Goal: Task Accomplishment & Management: Use online tool/utility

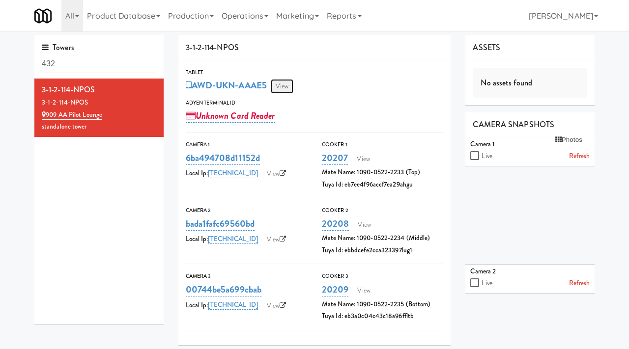
click at [286, 86] on link "View" at bounding box center [282, 86] width 23 height 15
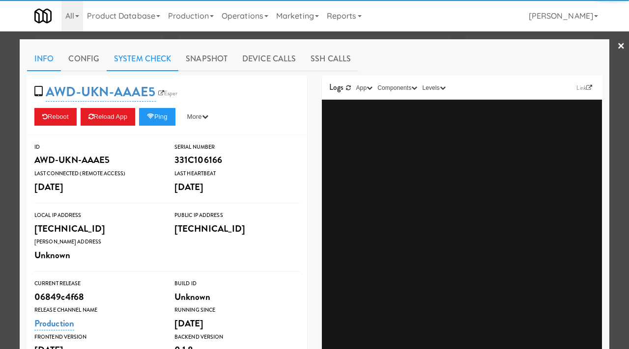
click at [140, 56] on link "System Check" at bounding box center [143, 59] width 72 height 25
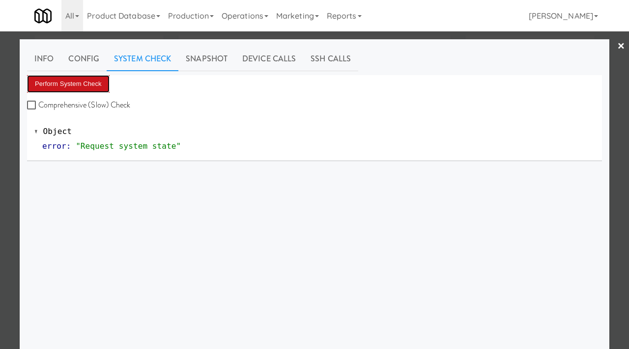
click at [68, 89] on button "Perform System Check" at bounding box center [68, 84] width 83 height 18
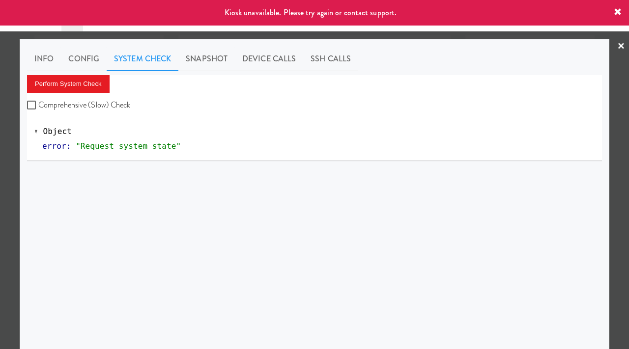
click at [0, 146] on div at bounding box center [314, 174] width 629 height 349
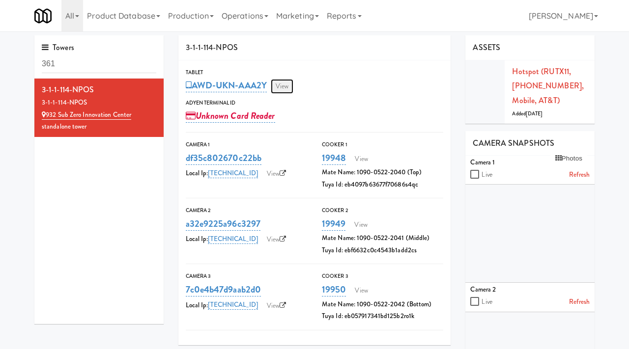
click at [291, 88] on link "View" at bounding box center [282, 86] width 23 height 15
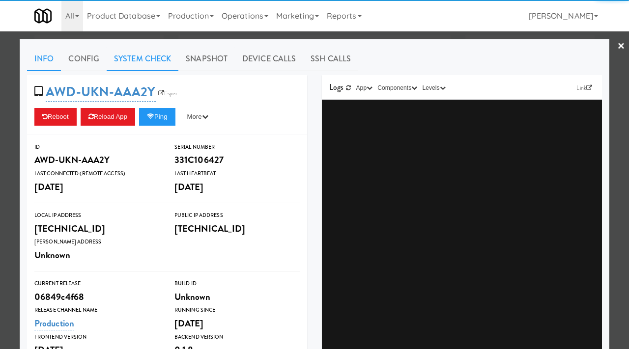
click at [138, 57] on link "System Check" at bounding box center [143, 59] width 72 height 25
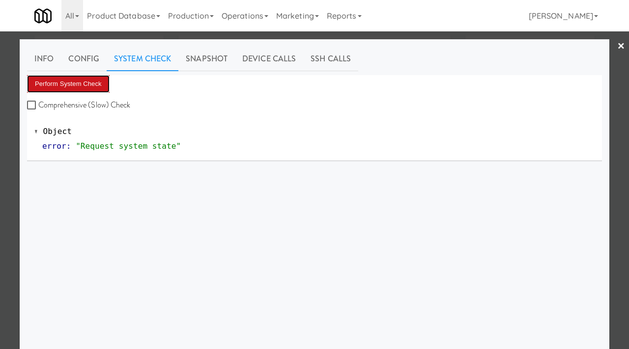
click at [88, 84] on button "Perform System Check" at bounding box center [68, 84] width 83 height 18
